Goal: Task Accomplishment & Management: Manage account settings

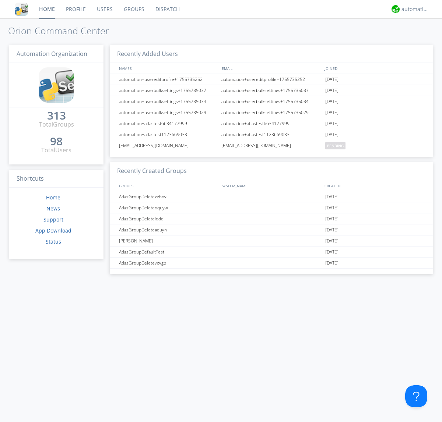
click at [133, 9] on link "Groups" at bounding box center [134, 9] width 32 height 18
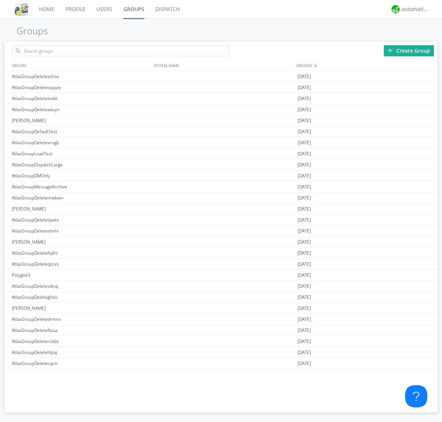
click at [409, 50] on div "Create Group" at bounding box center [409, 50] width 50 height 11
click at [133, 9] on link "Groups" at bounding box center [134, 9] width 32 height 18
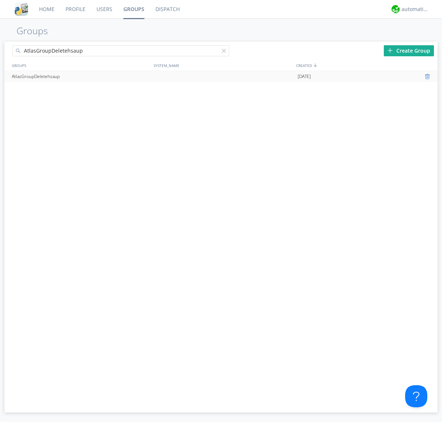
type input "AtlasGroupDeletehsaup"
click at [428, 77] on div at bounding box center [427, 77] width 7 height 6
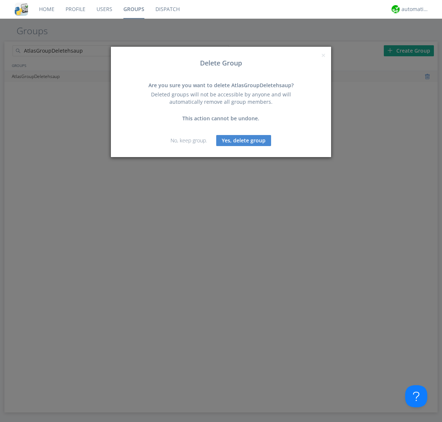
click at [244, 140] on button "Yes, delete group" at bounding box center [243, 140] width 55 height 11
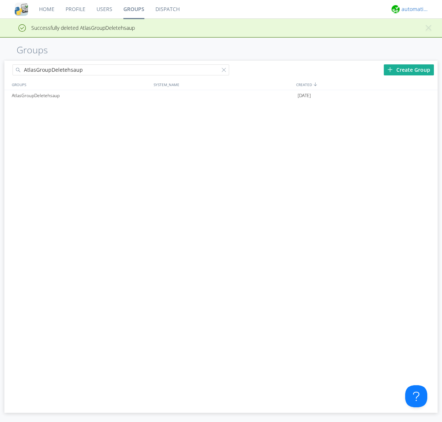
click at [413, 9] on div "automation+atlas" at bounding box center [415, 9] width 28 height 7
